Goal: Answer question/provide support: Share knowledge or assist other users

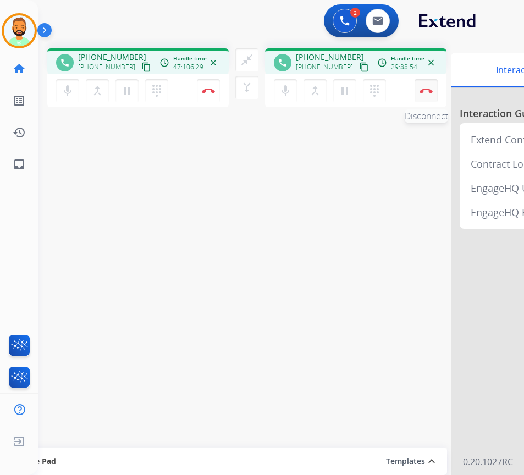
click at [430, 92] on img at bounding box center [426, 91] width 13 height 6
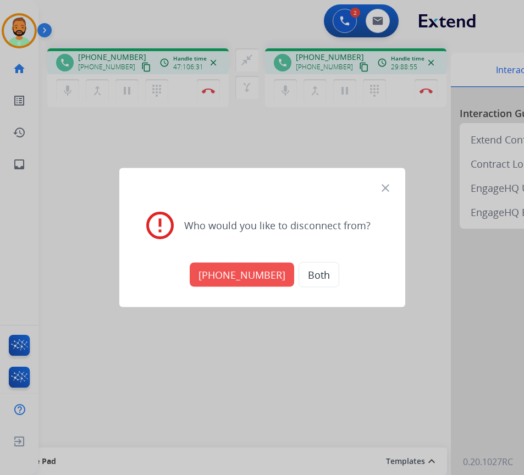
click at [227, 275] on button "[PHONE_NUMBER]" at bounding box center [242, 275] width 105 height 24
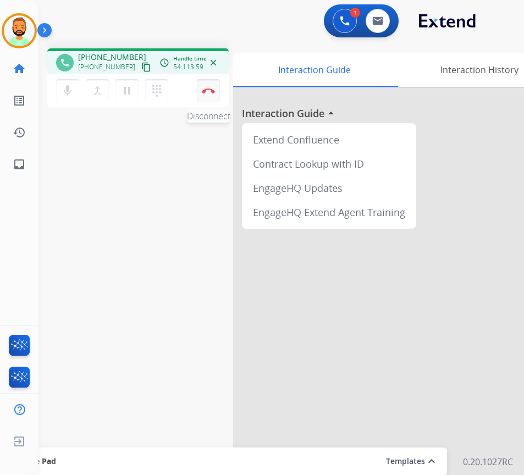
click at [208, 88] on img at bounding box center [208, 91] width 13 height 6
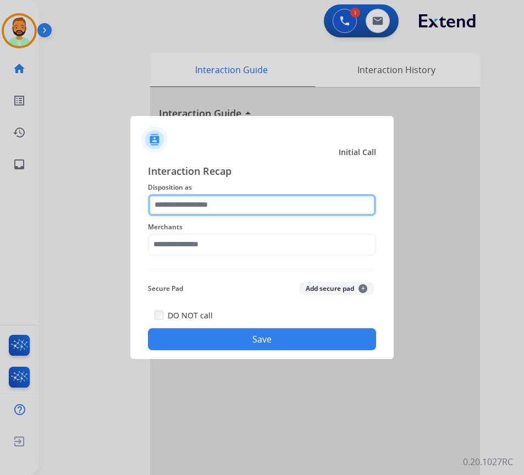
click at [241, 205] on input "text" at bounding box center [262, 205] width 228 height 22
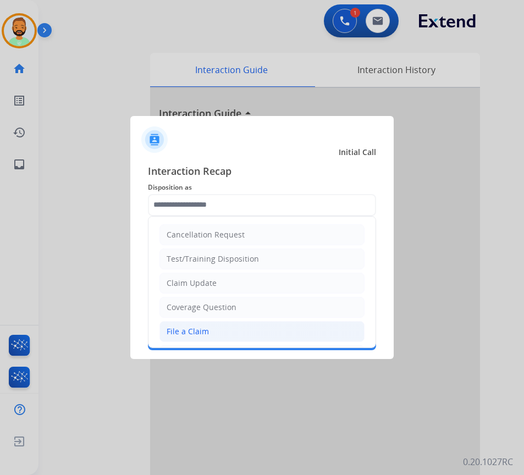
click at [226, 334] on li "File a Claim" at bounding box center [262, 331] width 205 height 21
type input "**********"
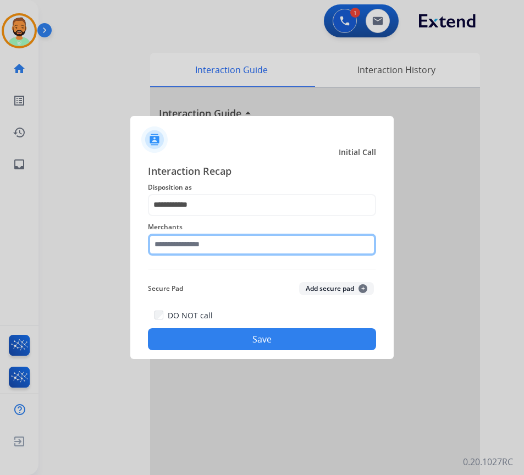
click at [222, 237] on input "text" at bounding box center [262, 245] width 228 height 22
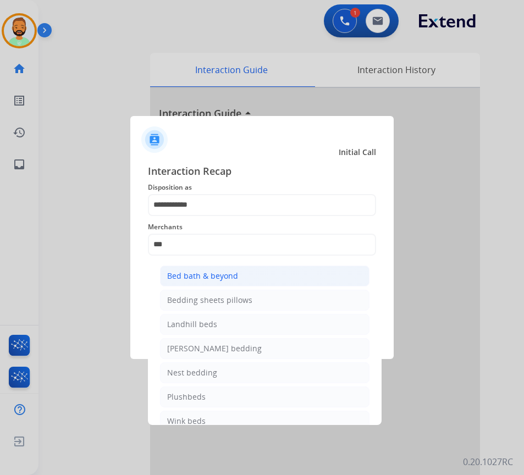
click at [224, 276] on div "Bed bath & beyond" at bounding box center [202, 276] width 71 height 11
type input "**********"
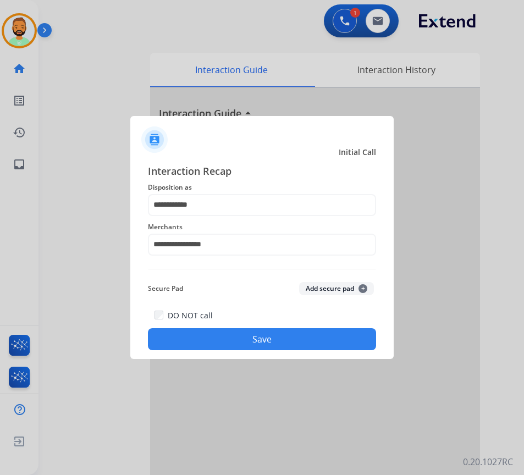
click at [252, 344] on button "Save" at bounding box center [262, 339] width 228 height 22
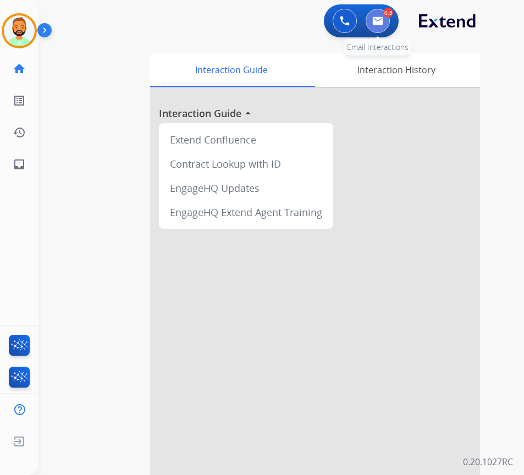
click at [382, 20] on img at bounding box center [377, 21] width 11 height 9
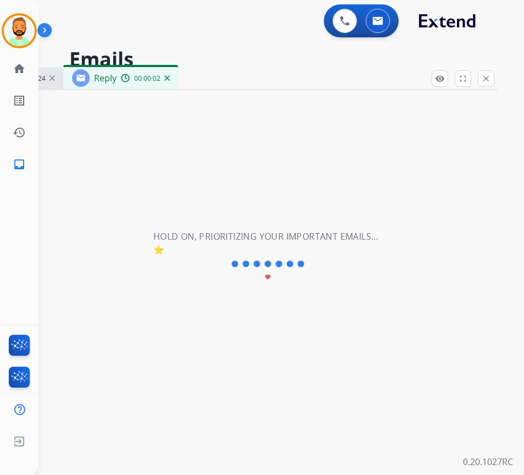
select select "**********"
click at [349, 6] on div "0 Voice Interactions 0 Email Interactions" at bounding box center [361, 20] width 75 height 33
click at [337, 25] on button at bounding box center [345, 21] width 24 height 24
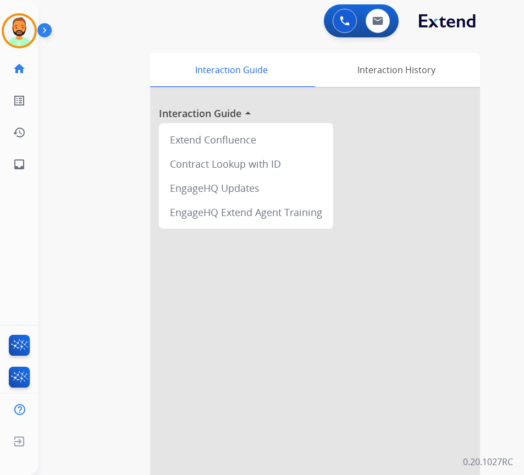
drag, startPoint x: 7, startPoint y: 37, endPoint x: 58, endPoint y: 28, distance: 52.6
click at [7, 39] on img at bounding box center [19, 30] width 31 height 31
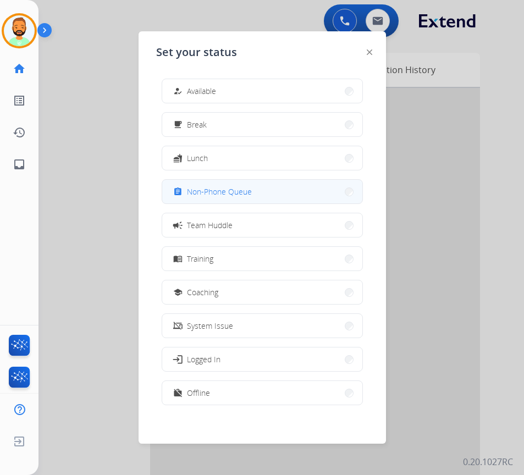
drag, startPoint x: 291, startPoint y: 87, endPoint x: 272, endPoint y: 199, distance: 112.7
click at [272, 199] on div "how_to_reg Available free_breakfast Break fastfood Lunch assignment Non-Phone Q…" at bounding box center [262, 243] width 212 height 347
click at [272, 199] on button "assignment Non-Phone Queue" at bounding box center [262, 192] width 200 height 24
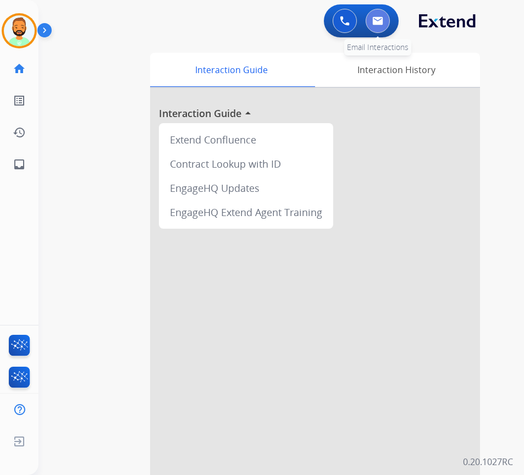
click at [371, 14] on button at bounding box center [378, 21] width 24 height 24
select select "**********"
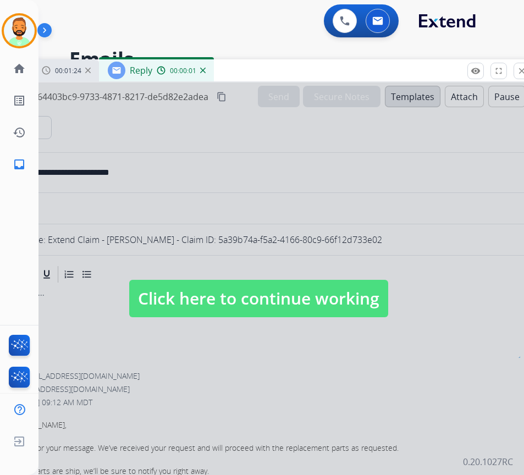
select select "**********"
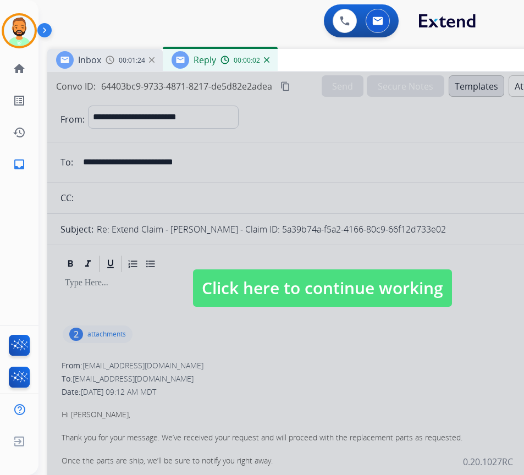
drag, startPoint x: 255, startPoint y: 69, endPoint x: 291, endPoint y: 80, distance: 37.8
click at [317, 58] on div "Inbox 00:01:24 Reply 00:00:02" at bounding box center [322, 60] width 550 height 23
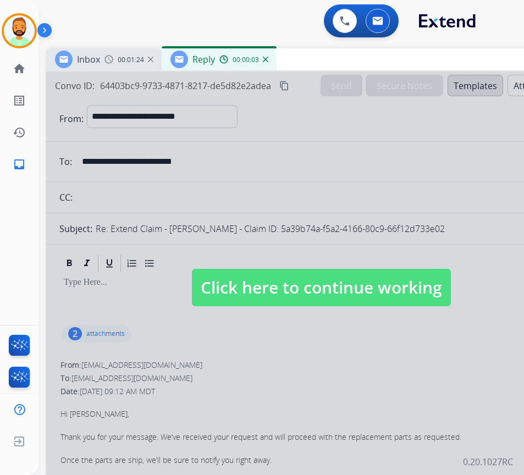
click at [282, 290] on span "Click here to continue working" at bounding box center [321, 287] width 259 height 37
select select
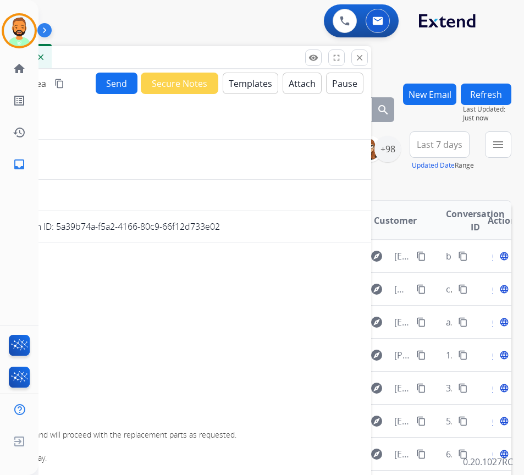
drag, startPoint x: 377, startPoint y: 59, endPoint x: 150, endPoint y: 58, distance: 226.6
click at [150, 58] on div "Inbox 00:01:25 Reply 00:00:08" at bounding box center [96, 57] width 550 height 23
drag, startPoint x: 358, startPoint y: 57, endPoint x: 345, endPoint y: 81, distance: 26.8
click at [357, 61] on mat-icon "close" at bounding box center [358, 58] width 10 height 10
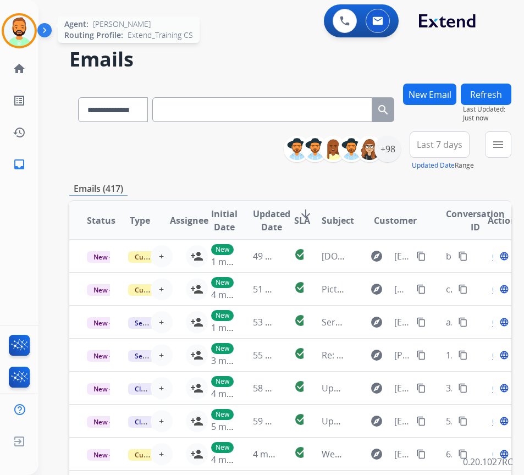
click at [17, 27] on img at bounding box center [19, 30] width 31 height 31
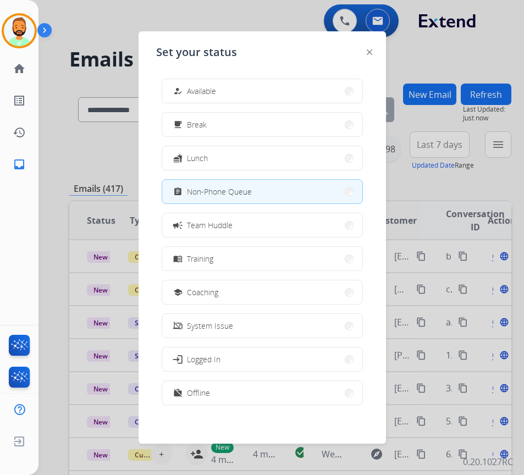
click at [290, 69] on div "Set your status how_to_reg Available free_breakfast Break fastfood Lunch assign…" at bounding box center [263, 237] width 248 height 413
click at [243, 289] on button "school Coaching" at bounding box center [262, 293] width 200 height 24
